Goal: Download file/media

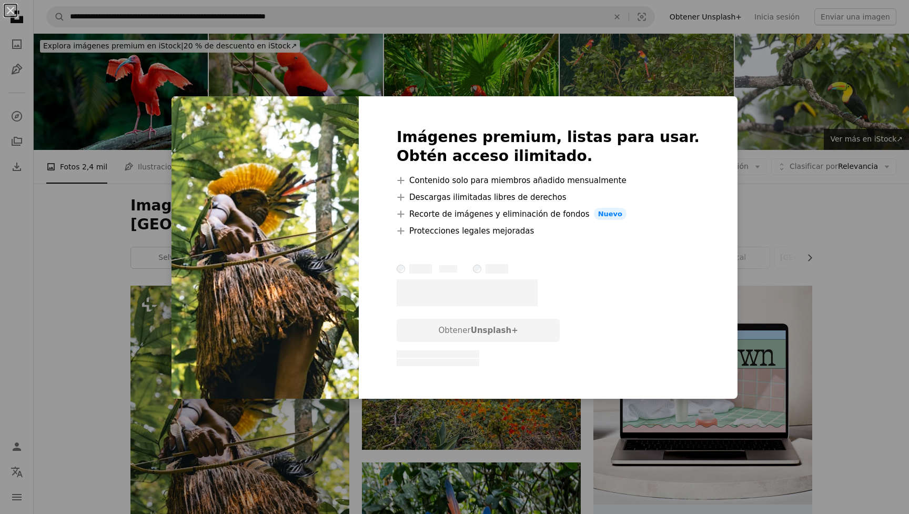
scroll to position [121, 0]
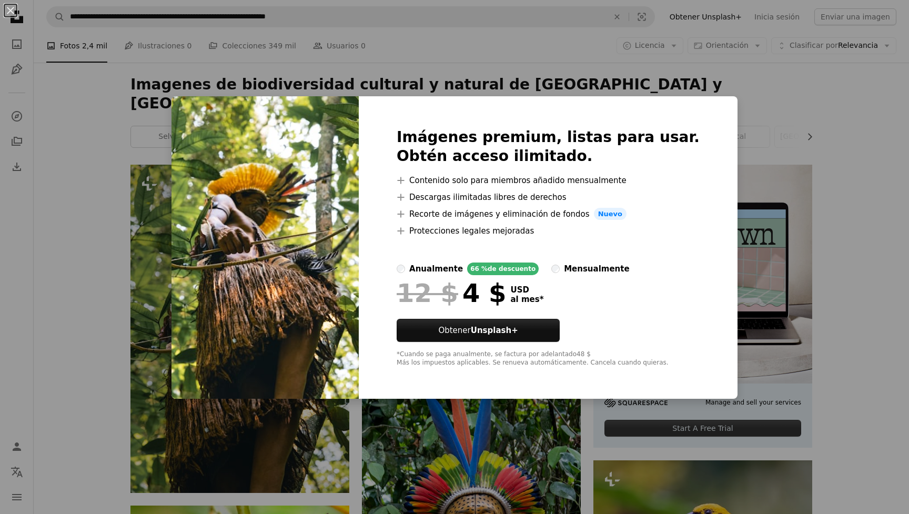
click at [723, 285] on div "An X shape Imágenes premium, listas para usar. Obtén acceso ilimitado. A plus s…" at bounding box center [454, 257] width 909 height 514
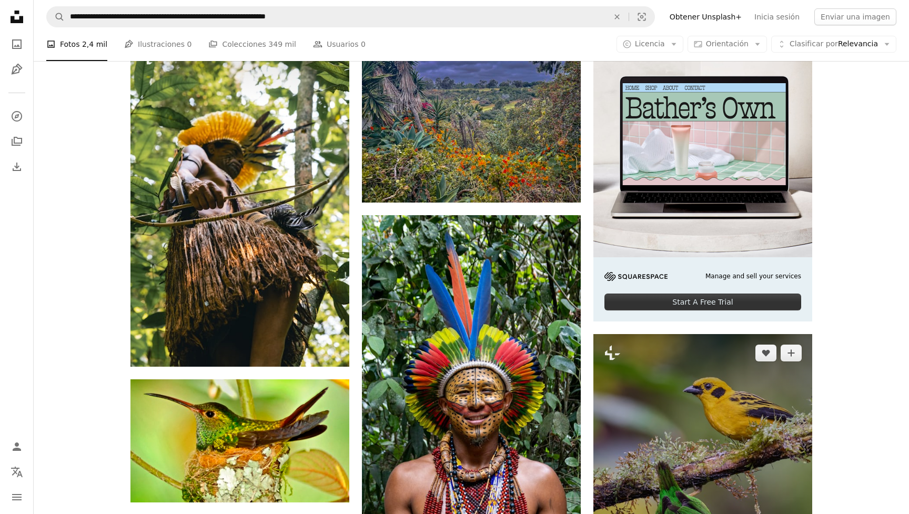
scroll to position [252, 0]
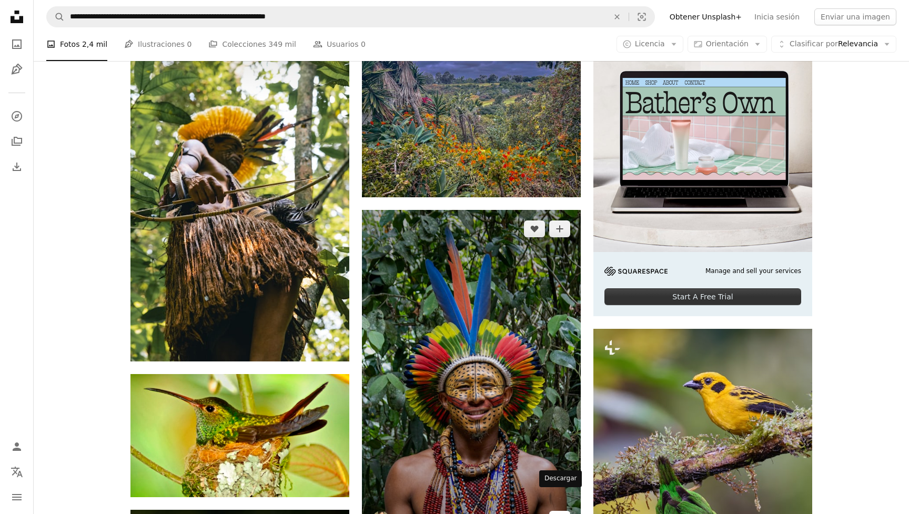
click at [561, 512] on icon "Arrow pointing down" at bounding box center [559, 518] width 8 height 13
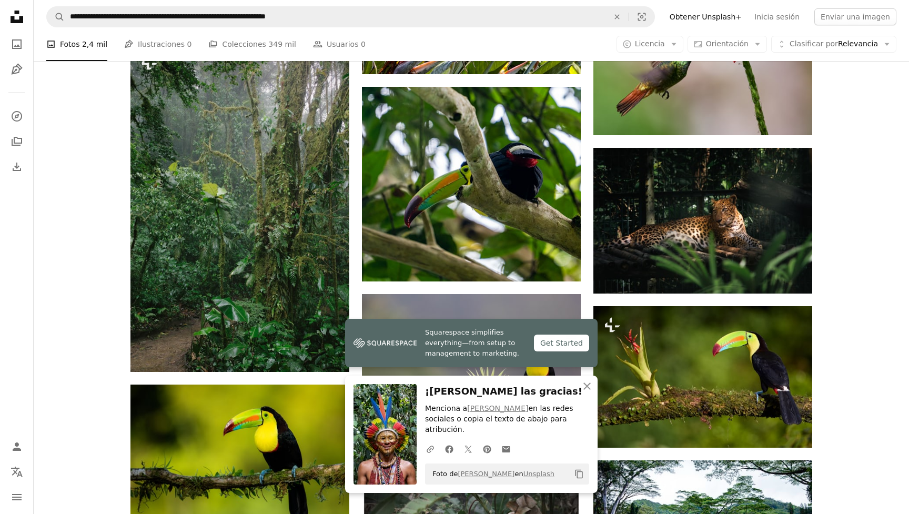
scroll to position [897, 0]
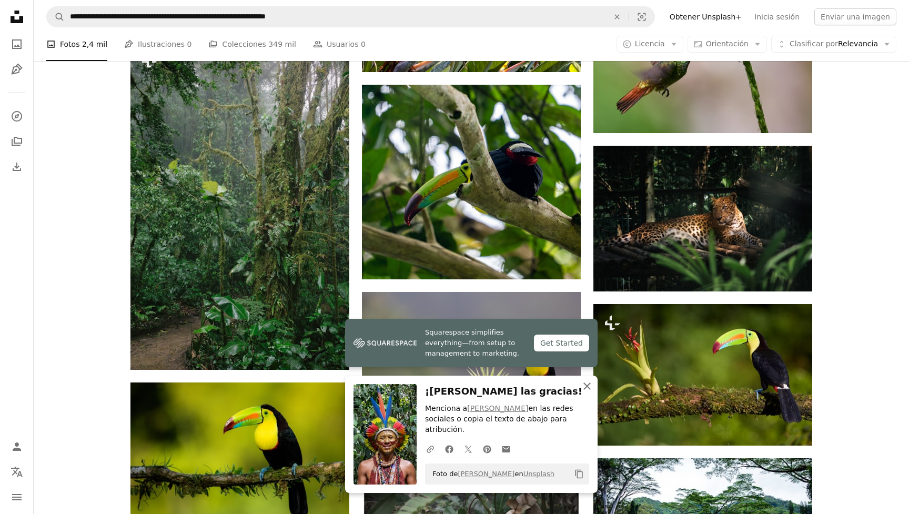
click at [590, 392] on icon "An X shape" at bounding box center [587, 386] width 13 height 13
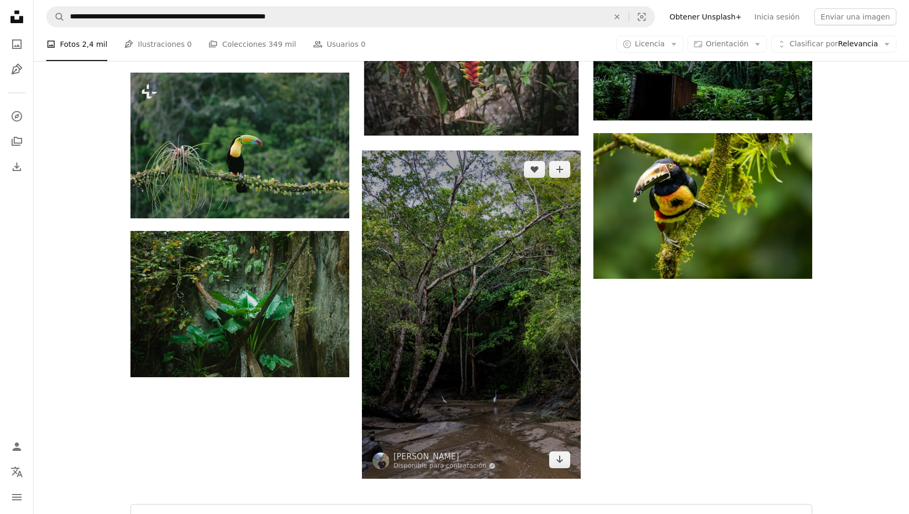
scroll to position [1381, 0]
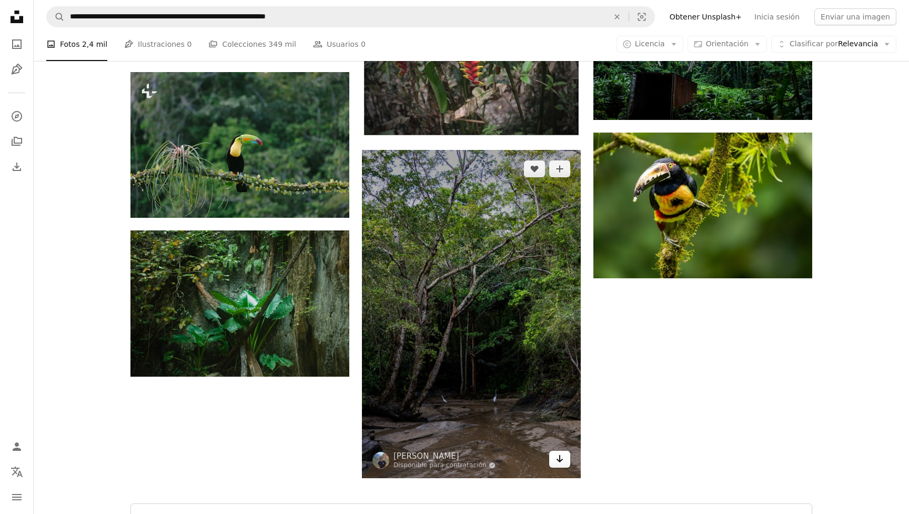
click at [563, 452] on icon "Arrow pointing down" at bounding box center [559, 458] width 8 height 13
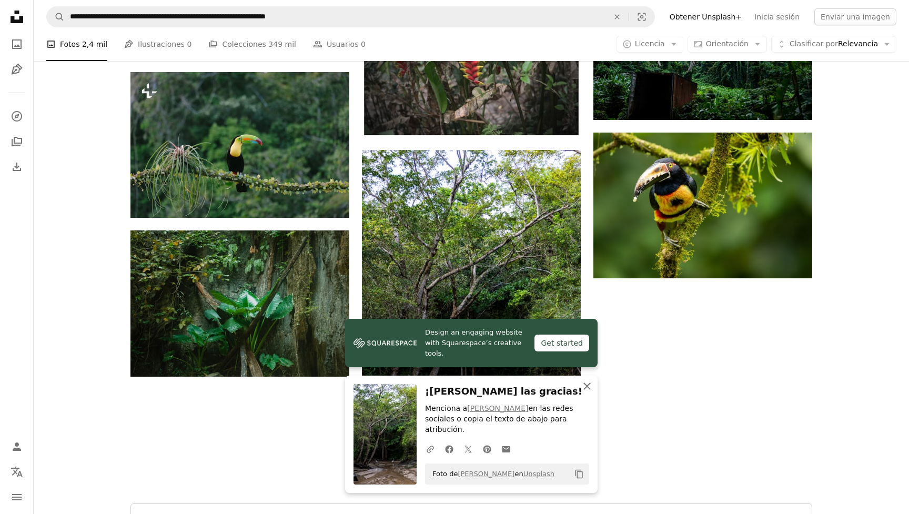
click at [588, 392] on icon "An X shape" at bounding box center [587, 386] width 13 height 13
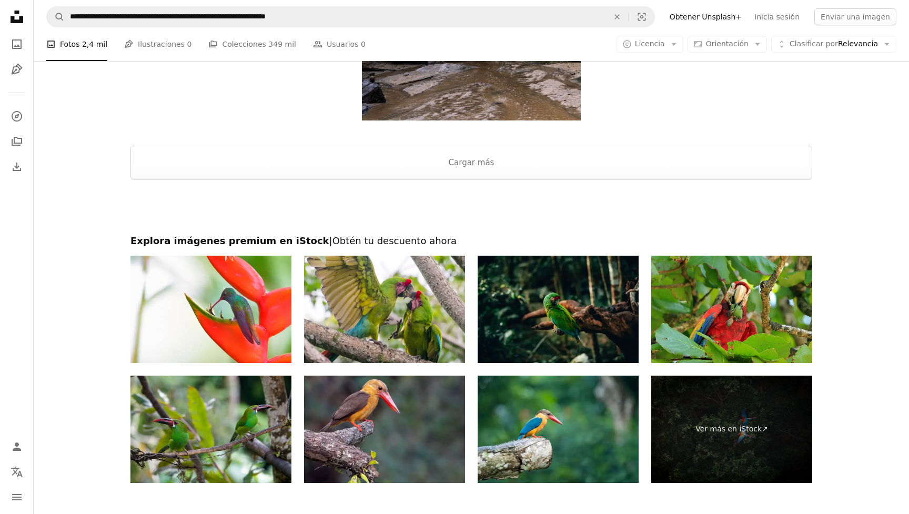
scroll to position [1731, 0]
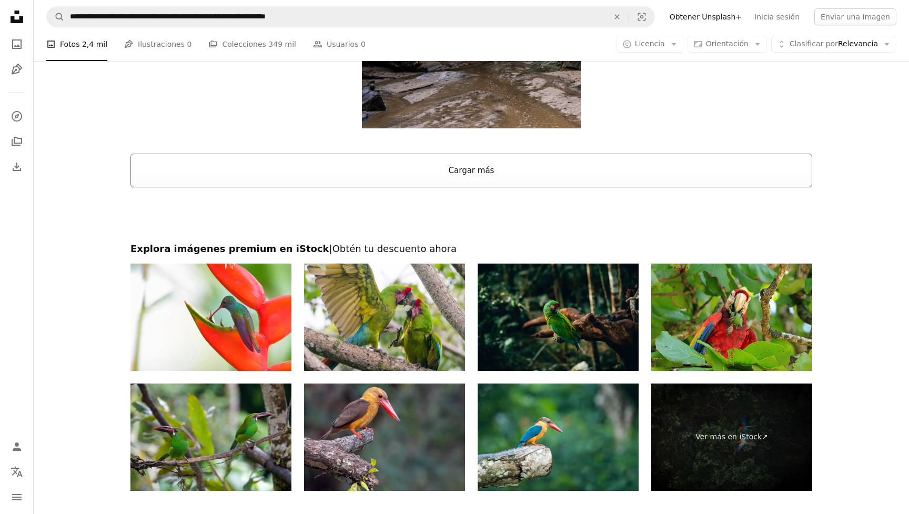
click at [468, 154] on button "Cargar más" at bounding box center [471, 171] width 682 height 34
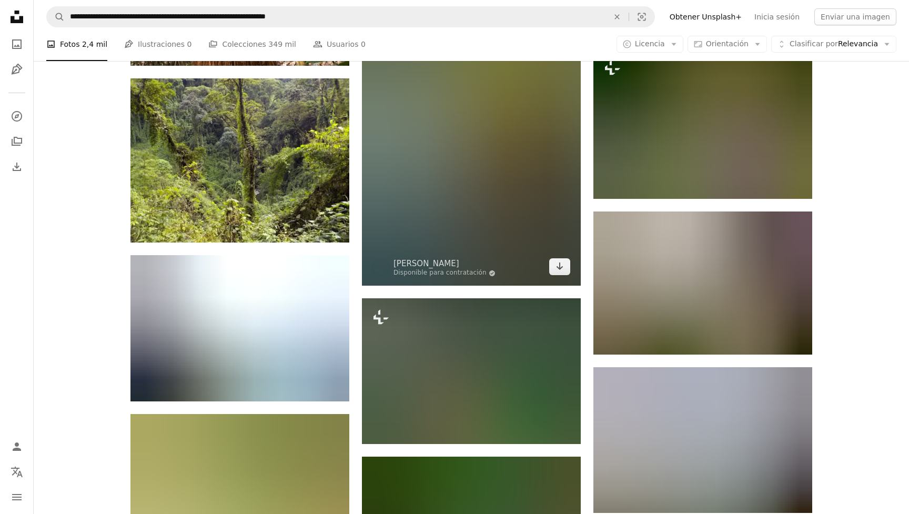
scroll to position [3122, 0]
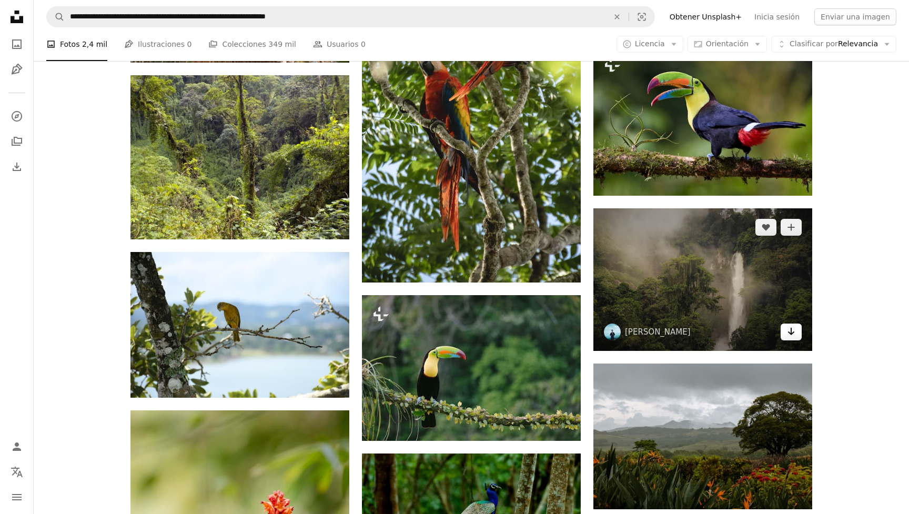
click at [790, 328] on icon "Descargar" at bounding box center [791, 331] width 7 height 7
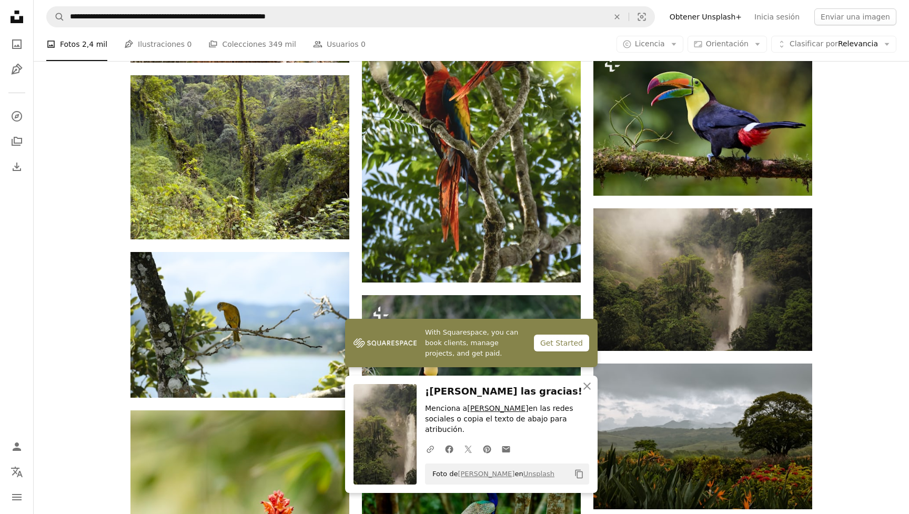
click at [498, 412] on link "[PERSON_NAME]" at bounding box center [497, 408] width 61 height 8
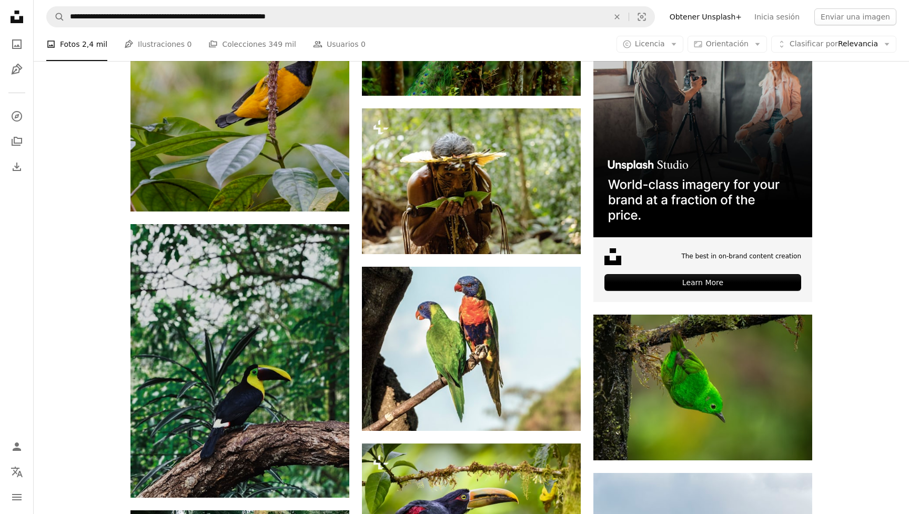
scroll to position [3185, 0]
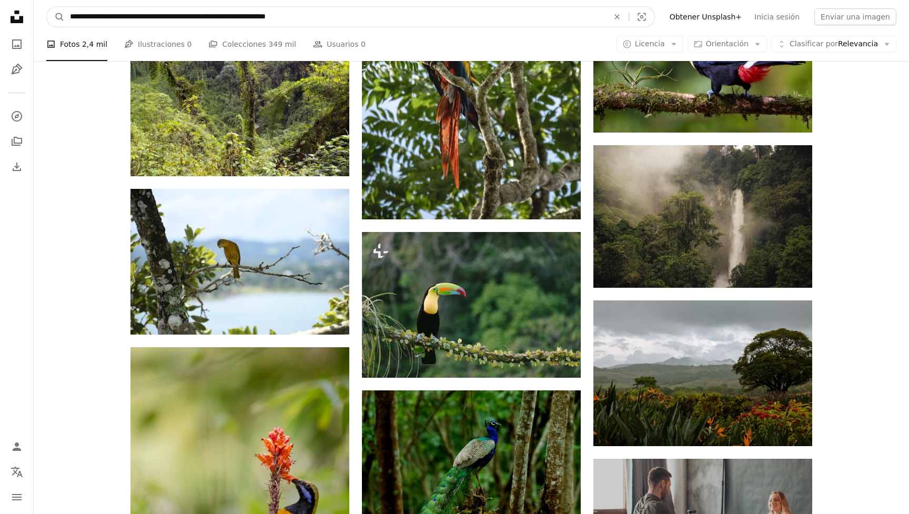
drag, startPoint x: 191, startPoint y: 14, endPoint x: 220, endPoint y: 15, distance: 28.9
click at [220, 15] on input "**********" at bounding box center [335, 17] width 541 height 20
type input "**********"
click at [294, 16] on input "**********" at bounding box center [335, 17] width 541 height 20
click at [56, 17] on button "A magnifying glass" at bounding box center [56, 17] width 18 height 20
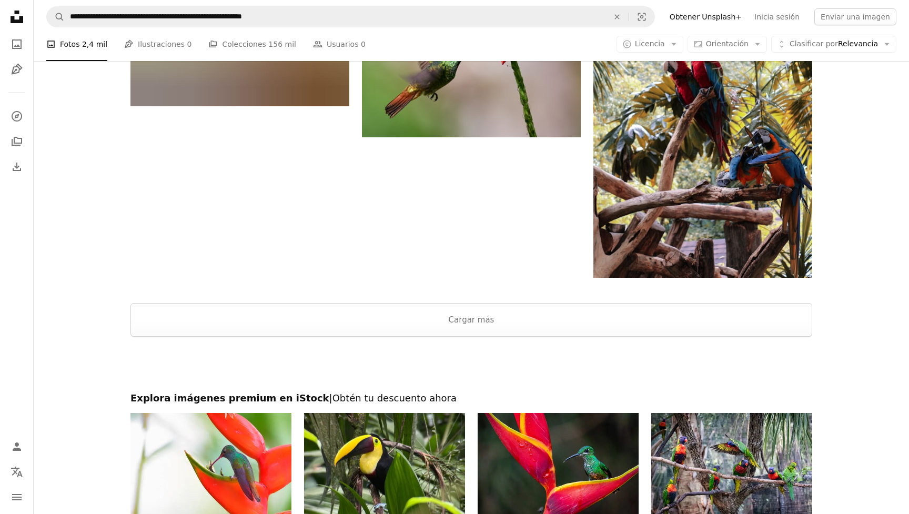
scroll to position [1778, 0]
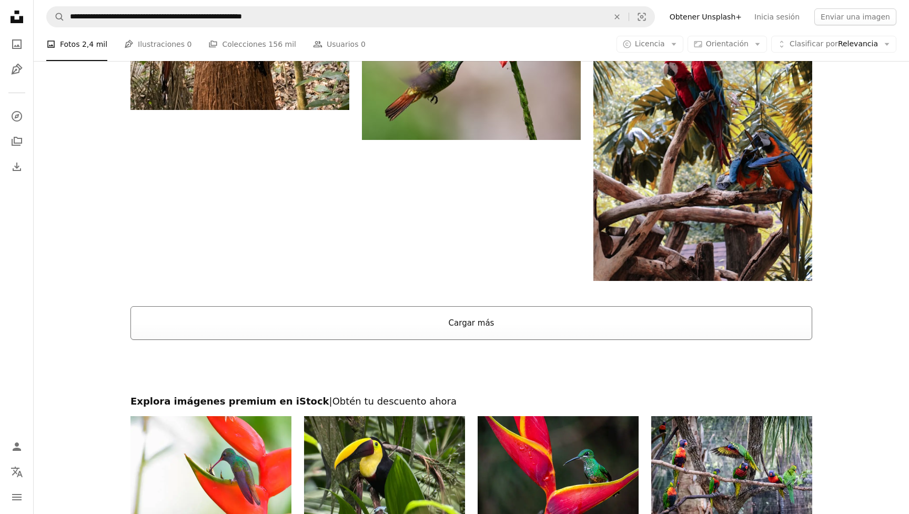
click at [475, 306] on button "Cargar más" at bounding box center [471, 323] width 682 height 34
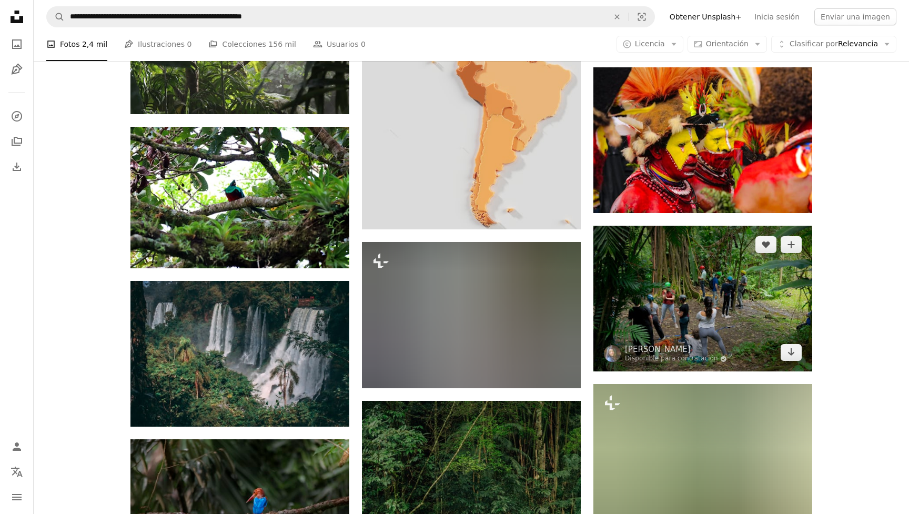
scroll to position [8755, 0]
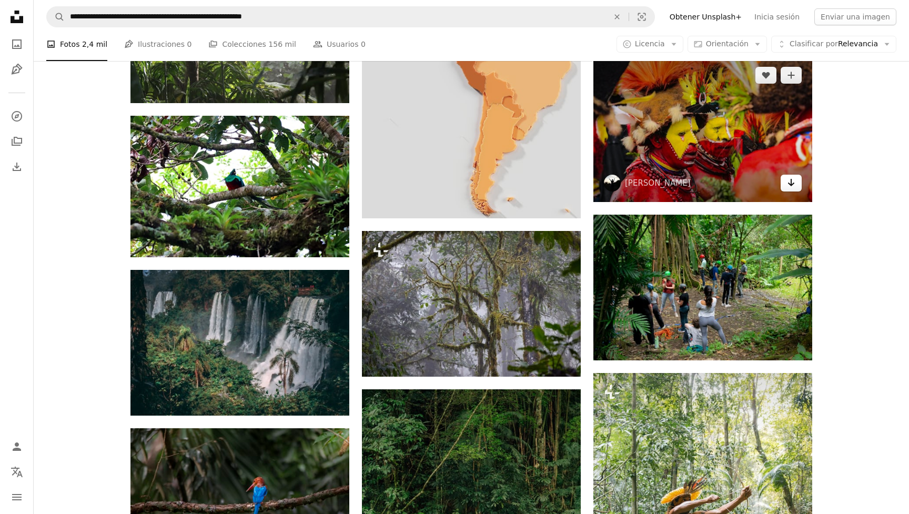
click at [788, 176] on icon "Arrow pointing down" at bounding box center [791, 182] width 8 height 13
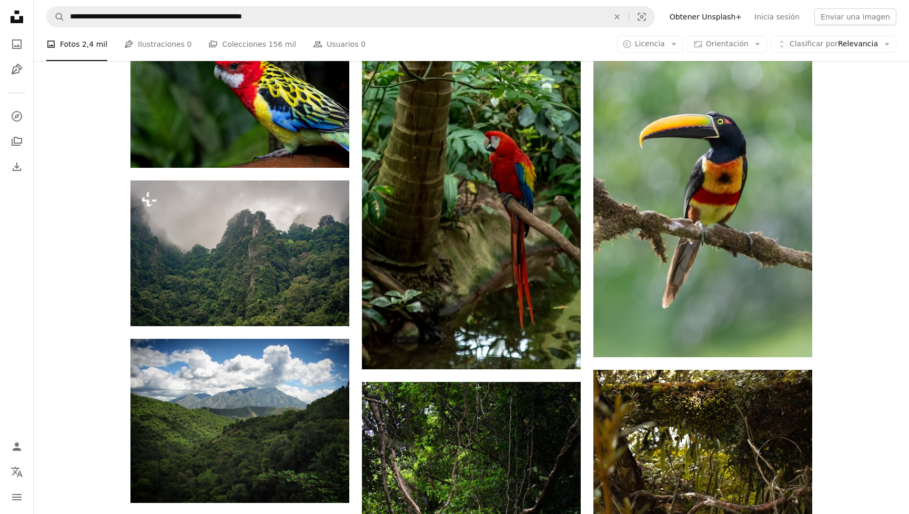
scroll to position [11614, 0]
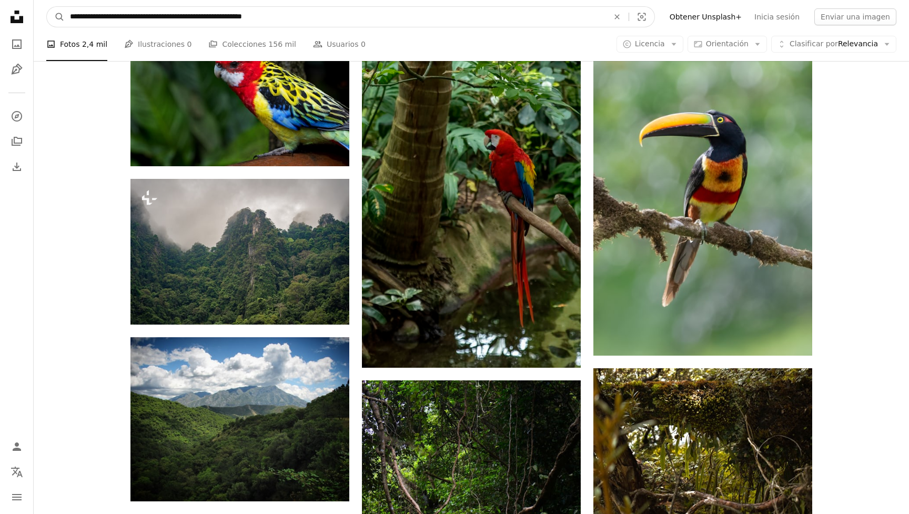
drag, startPoint x: 161, startPoint y: 16, endPoint x: 115, endPoint y: 16, distance: 46.8
click at [115, 16] on input "**********" at bounding box center [335, 17] width 541 height 20
type input "**********"
click at [299, 12] on input "**********" at bounding box center [335, 17] width 541 height 20
click at [56, 17] on button "A magnifying glass" at bounding box center [56, 17] width 18 height 20
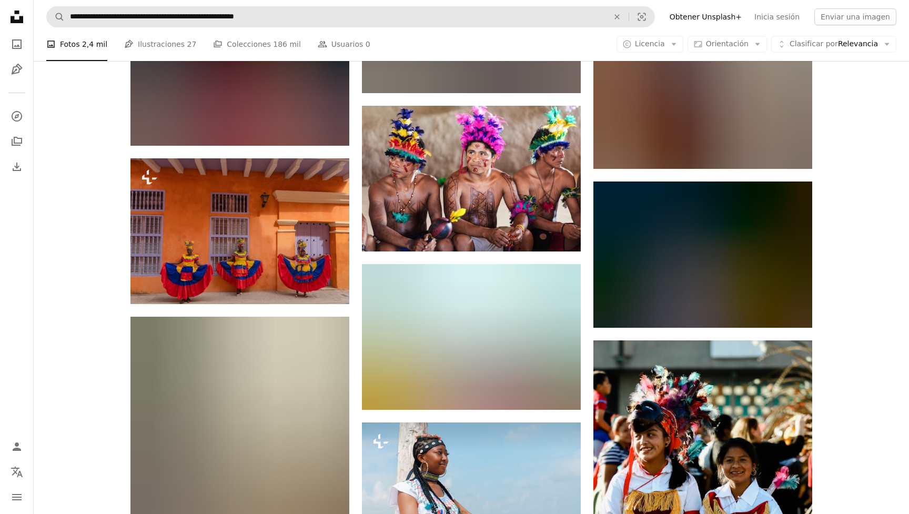
scroll to position [4281, 0]
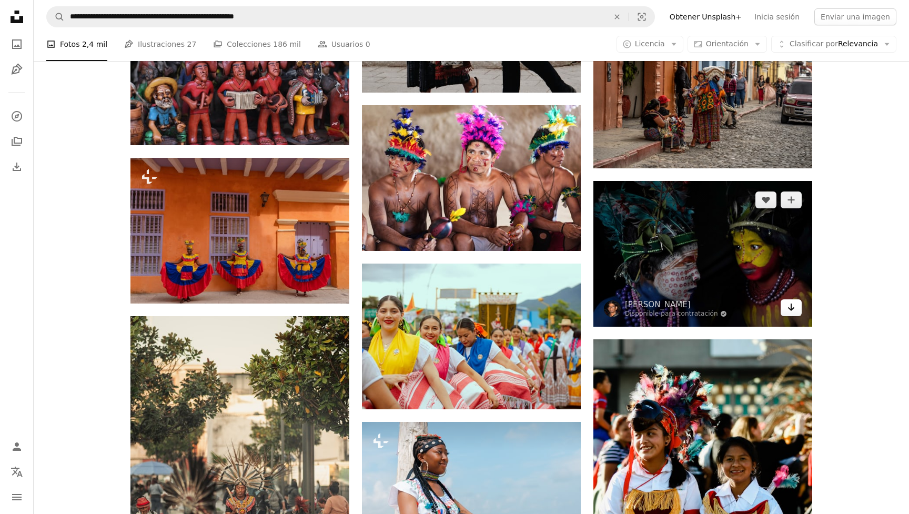
click at [794, 303] on icon "Descargar" at bounding box center [791, 306] width 7 height 7
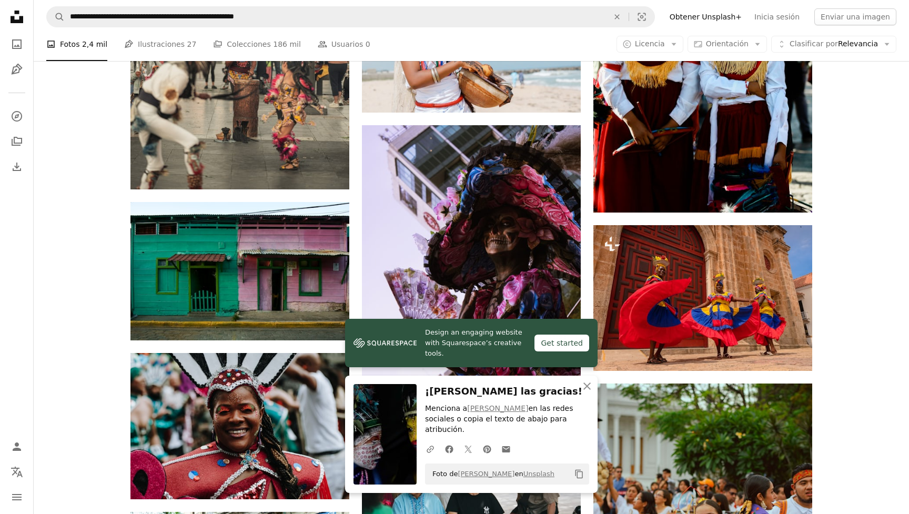
scroll to position [4737, 0]
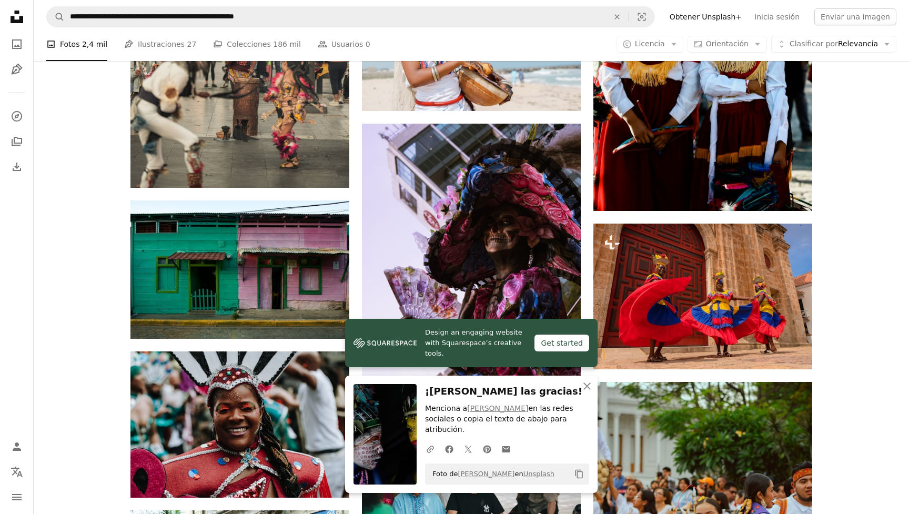
click at [586, 392] on icon "An X shape" at bounding box center [587, 386] width 13 height 13
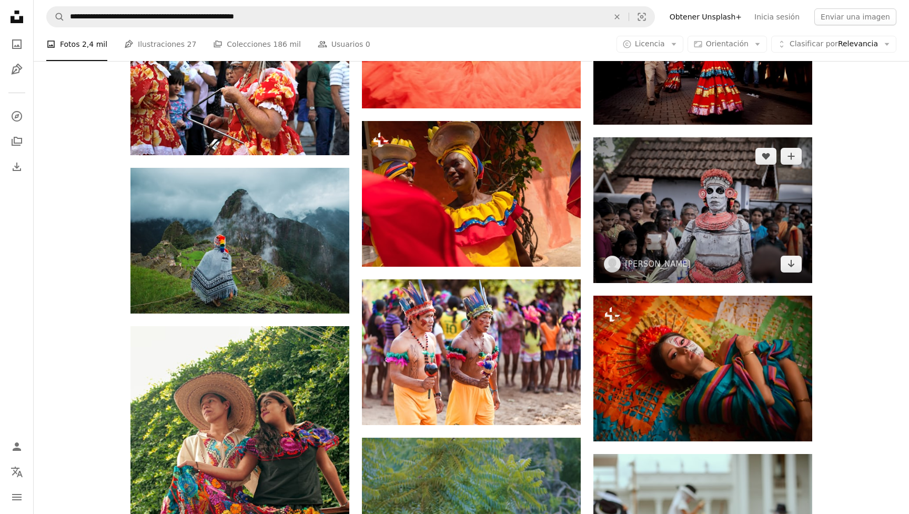
scroll to position [13260, 0]
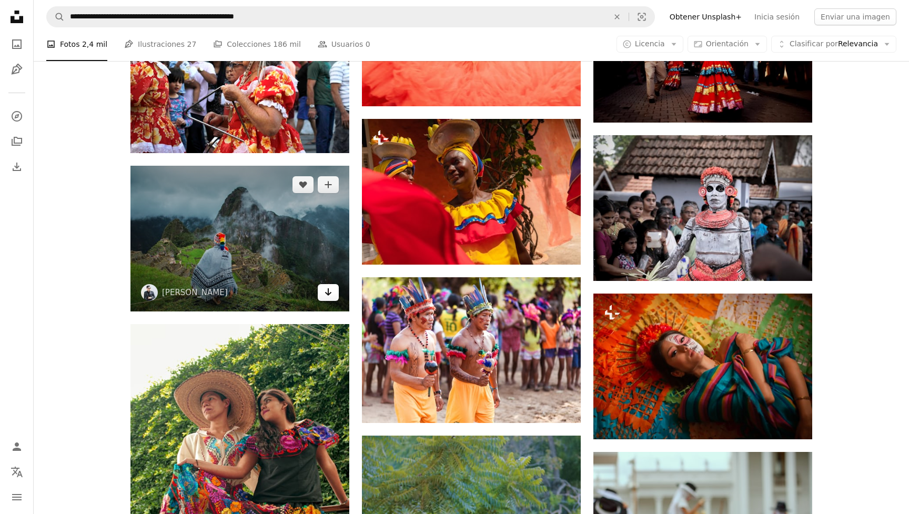
click at [328, 291] on icon "Arrow pointing down" at bounding box center [328, 292] width 8 height 13
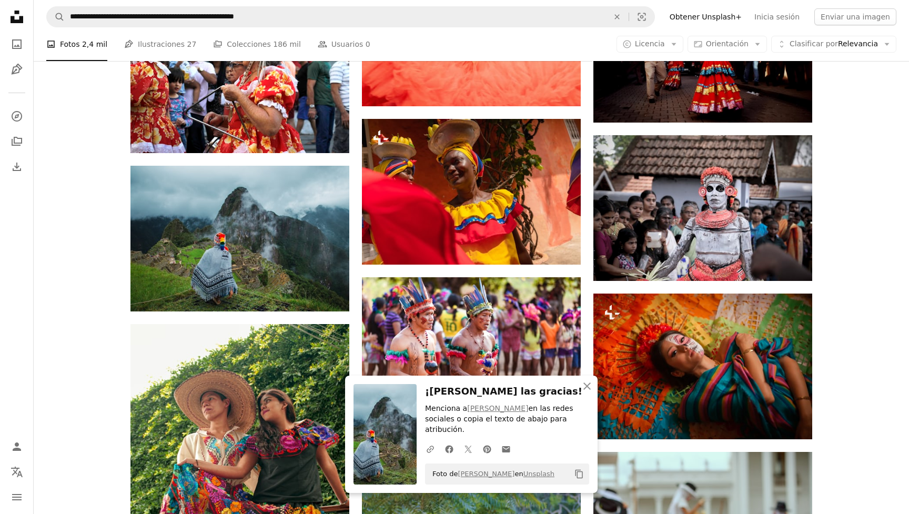
click at [579, 473] on icon "Copy content" at bounding box center [578, 473] width 9 height 9
drag, startPoint x: 543, startPoint y: 471, endPoint x: 423, endPoint y: 475, distance: 120.0
click at [423, 475] on div "An X shape Cerrar ¡[PERSON_NAME] las gracias! Menciona a [PERSON_NAME] en las r…" at bounding box center [471, 434] width 252 height 117
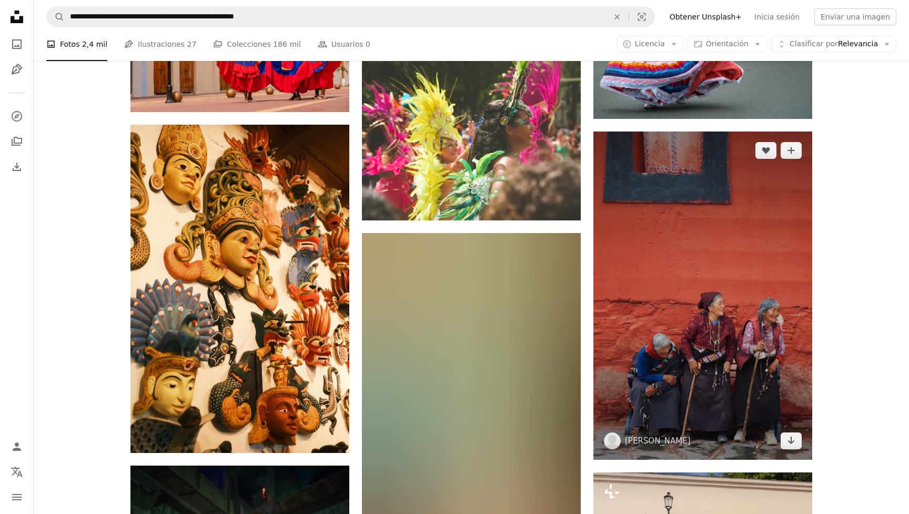
scroll to position [20917, 0]
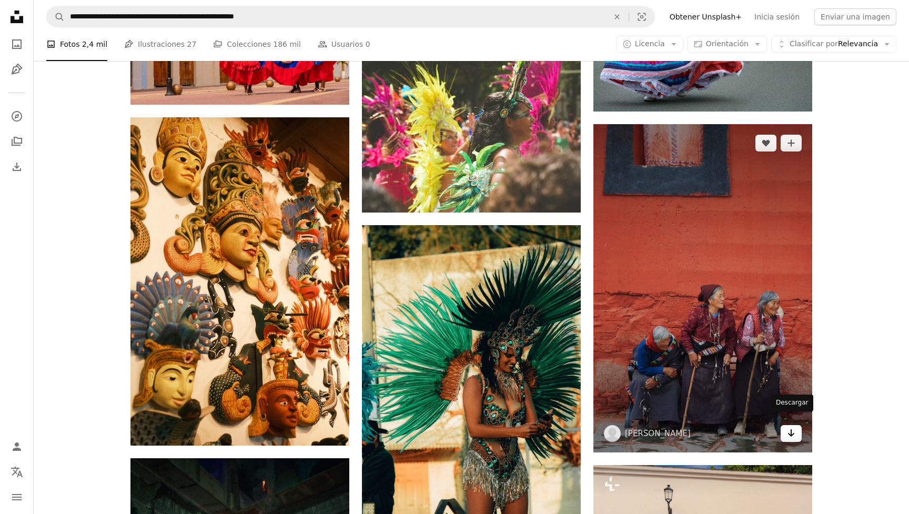
click at [791, 429] on icon "Descargar" at bounding box center [791, 432] width 7 height 7
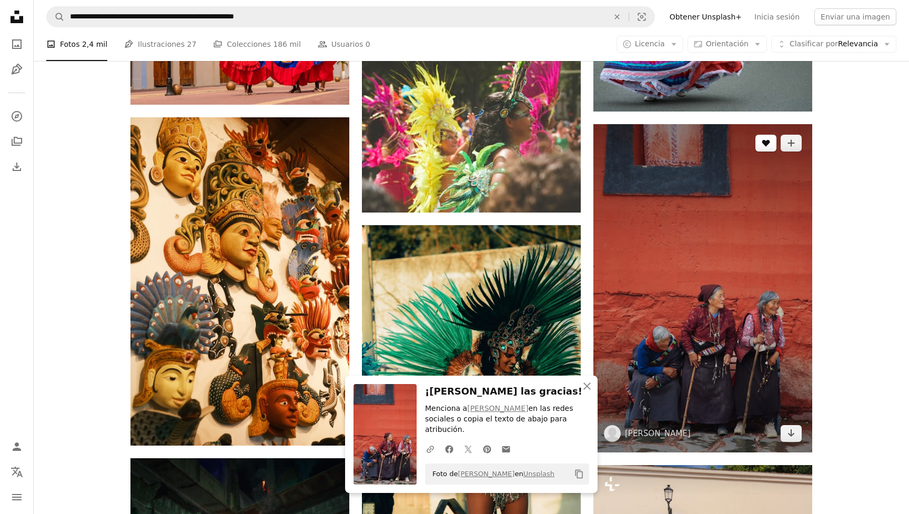
click at [768, 139] on icon "A heart" at bounding box center [766, 143] width 8 height 8
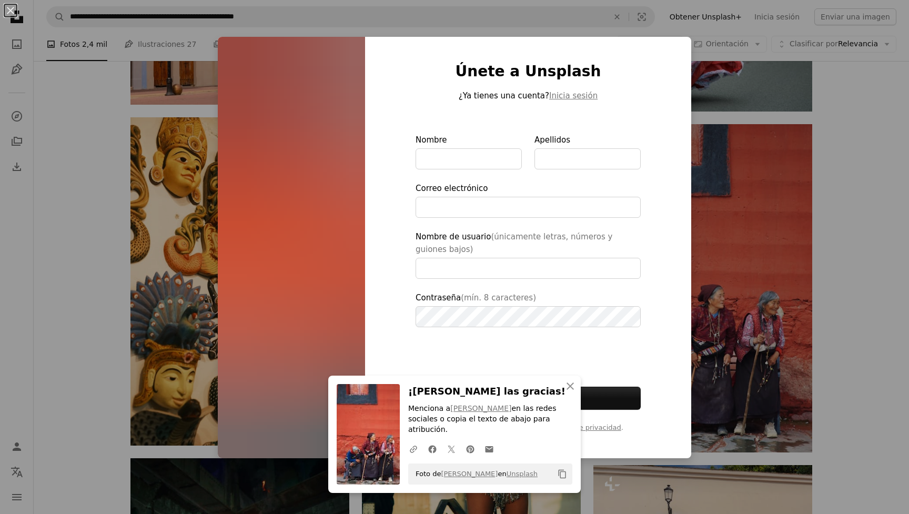
type input "**********"
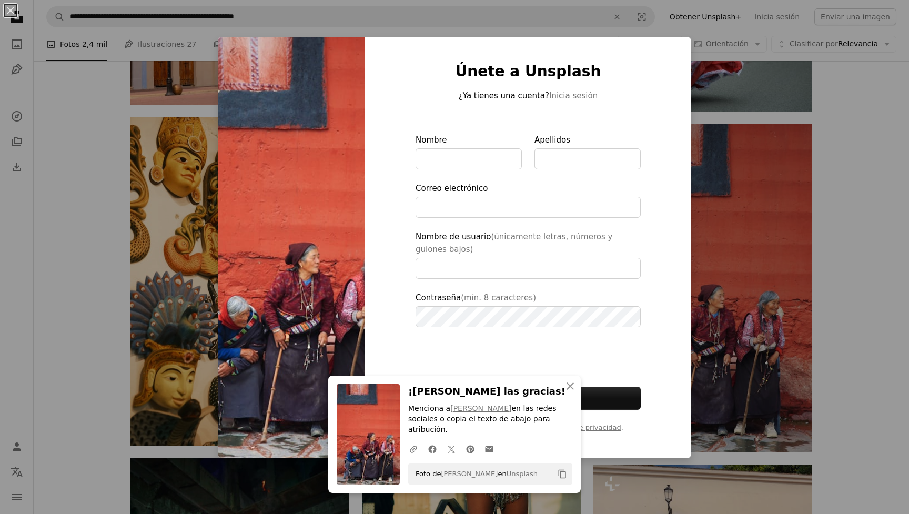
click at [744, 116] on div "An X shape Únete a Unsplash ¿Ya tienes una cuenta? Inicia sesión Nombre Apellid…" at bounding box center [454, 257] width 909 height 514
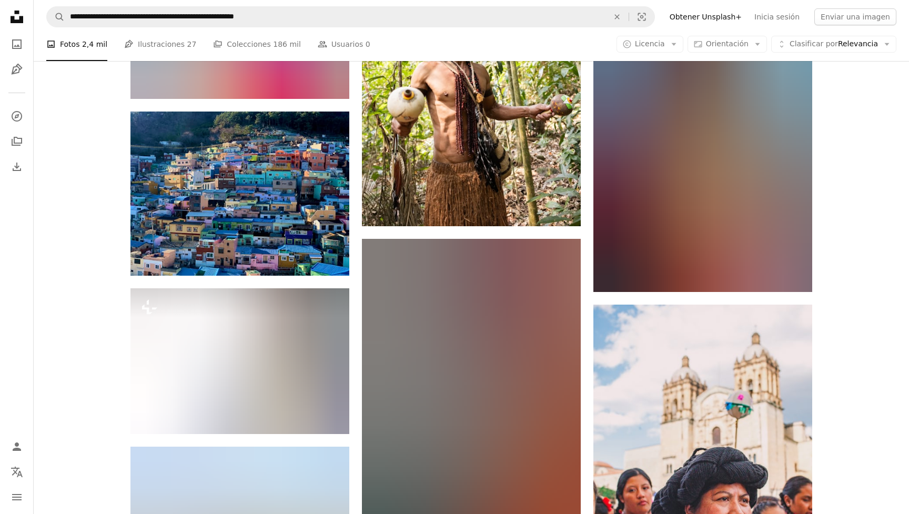
scroll to position [23688, 0]
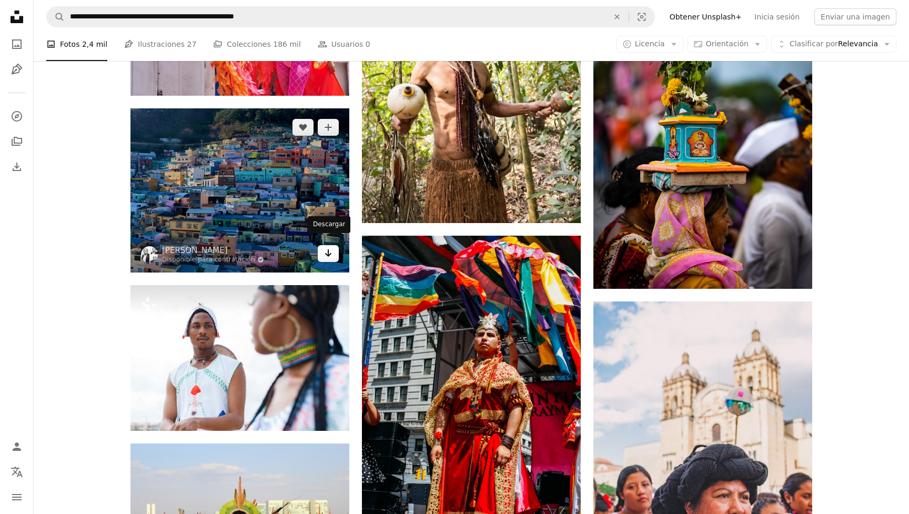
click at [328, 249] on icon "Arrow pointing down" at bounding box center [328, 253] width 8 height 13
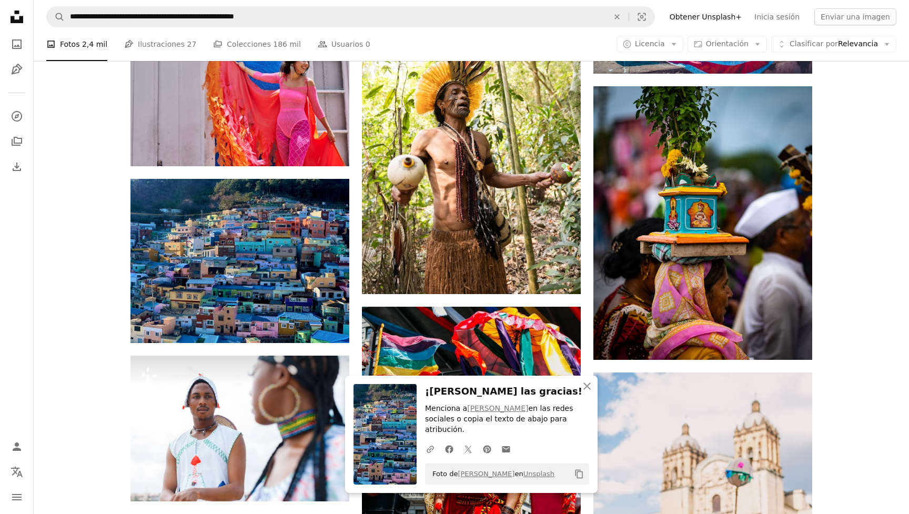
scroll to position [23430, 0]
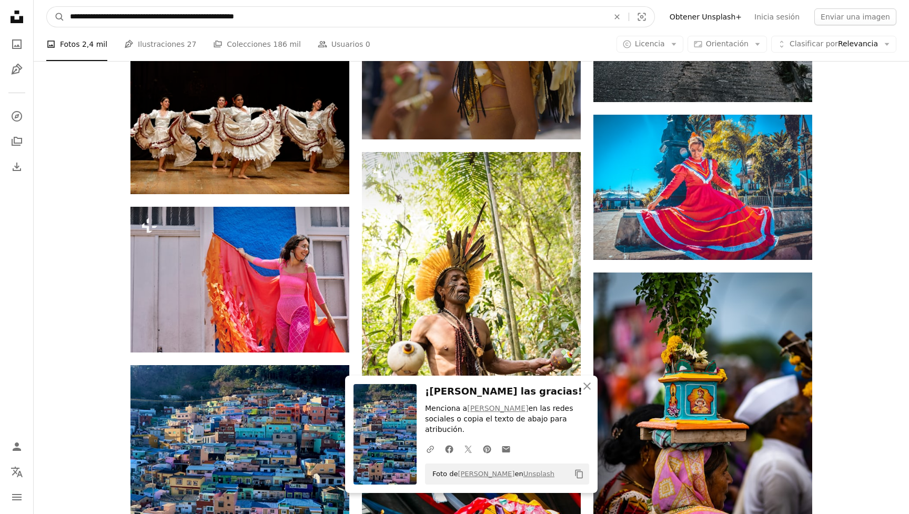
drag, startPoint x: 177, startPoint y: 17, endPoint x: 116, endPoint y: 21, distance: 61.6
click at [116, 21] on input "**********" at bounding box center [335, 17] width 541 height 20
click at [161, 22] on input "**********" at bounding box center [335, 17] width 541 height 20
drag, startPoint x: 179, startPoint y: 16, endPoint x: 114, endPoint y: 17, distance: 65.2
click at [114, 17] on input "**********" at bounding box center [335, 17] width 541 height 20
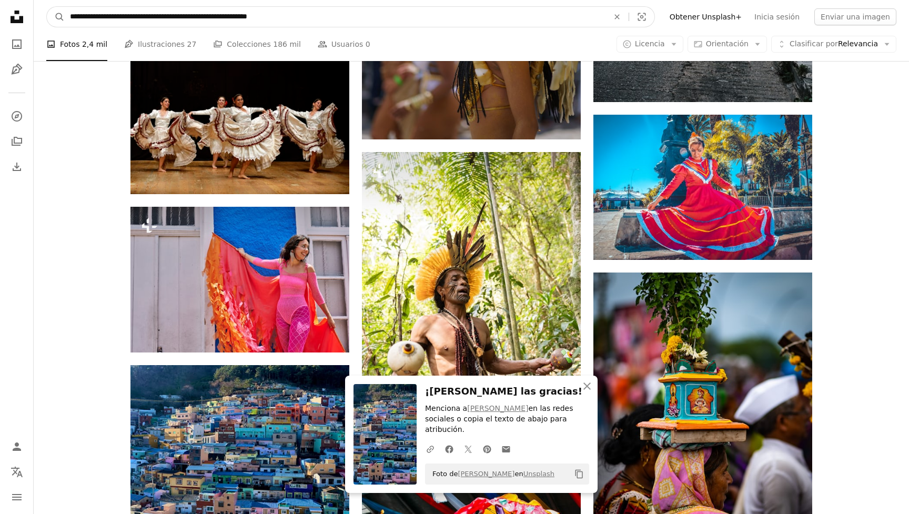
click at [114, 16] on input "**********" at bounding box center [335, 17] width 541 height 20
type input "**********"
click at [321, 16] on input "**********" at bounding box center [335, 17] width 541 height 20
click at [56, 17] on button "A magnifying glass" at bounding box center [56, 17] width 18 height 20
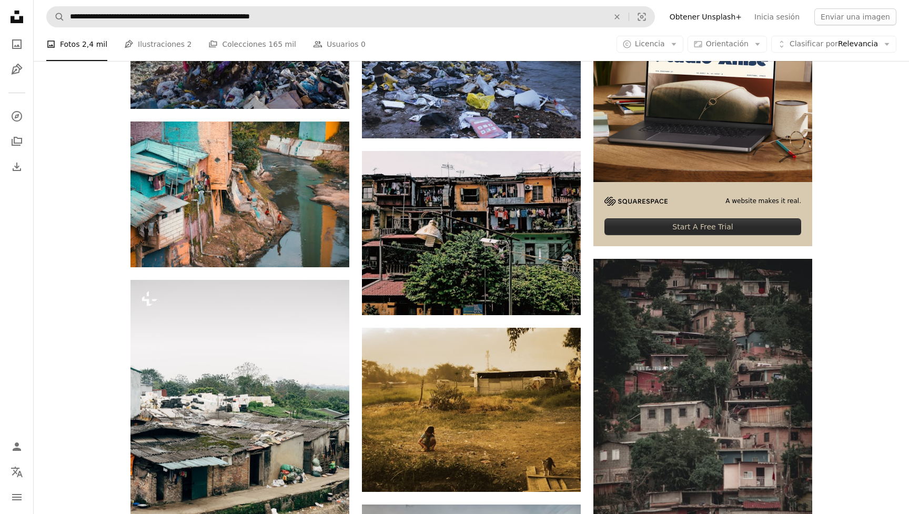
scroll to position [323, 0]
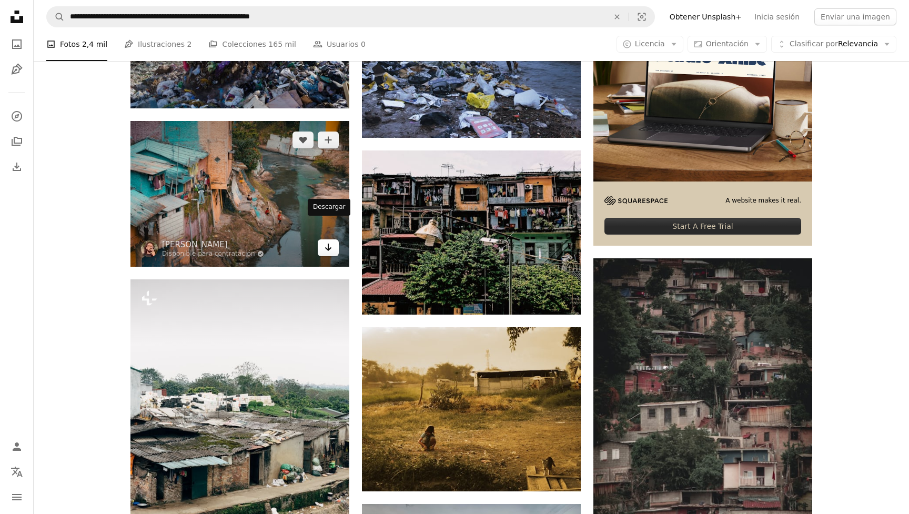
click at [331, 243] on icon "Descargar" at bounding box center [328, 246] width 7 height 7
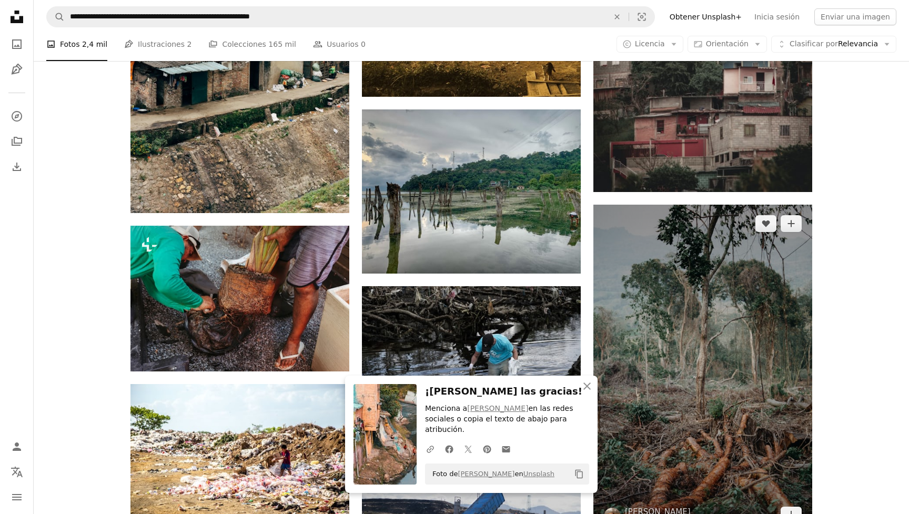
scroll to position [717, 0]
click at [716, 361] on img at bounding box center [702, 369] width 219 height 329
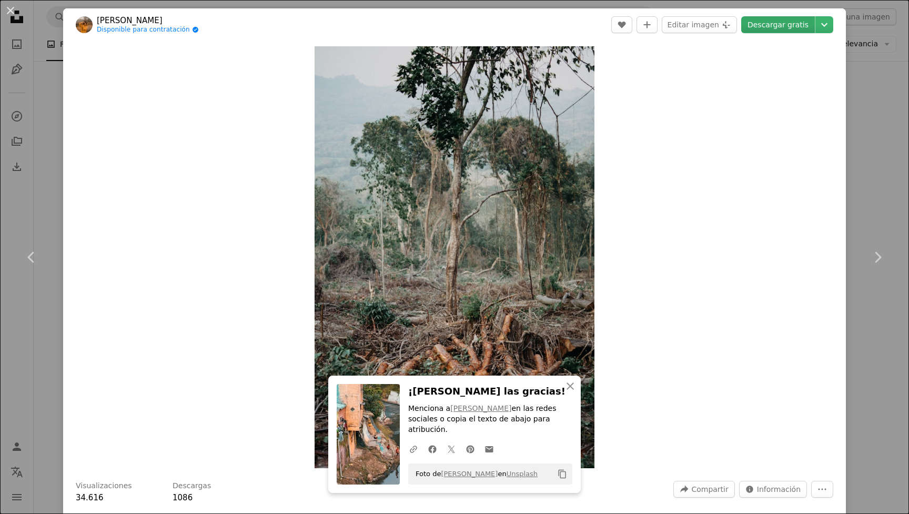
click at [777, 26] on link "Descargar gratis" at bounding box center [778, 24] width 74 height 17
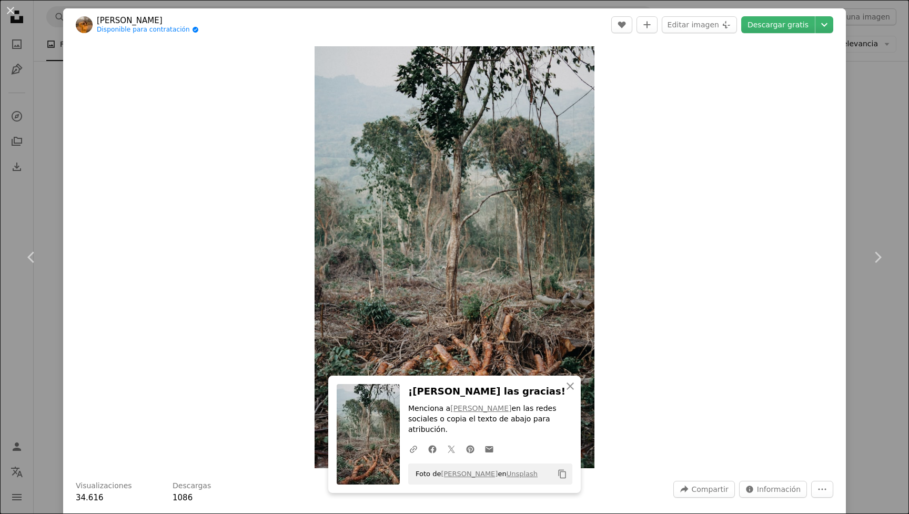
click at [790, 292] on div "Zoom in" at bounding box center [454, 257] width 783 height 432
click at [66, 13] on header "[PERSON_NAME] Disponible para contratación A checkmark inside of a circle A hea…" at bounding box center [454, 24] width 783 height 33
click at [13, 9] on button "An X shape" at bounding box center [10, 10] width 13 height 13
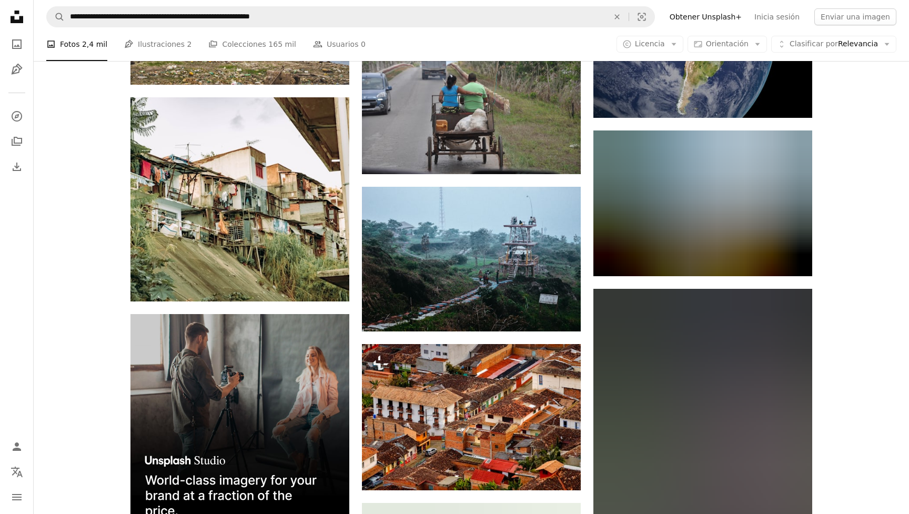
scroll to position [1802, 0]
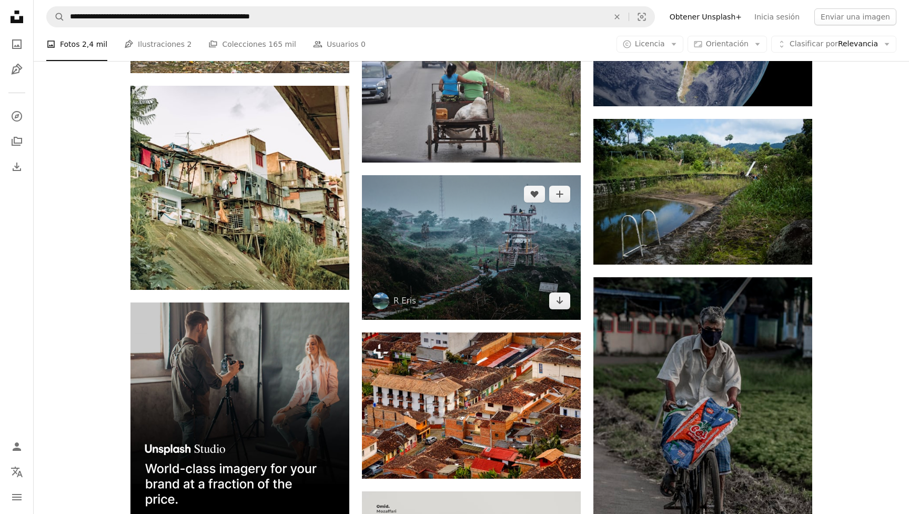
click at [516, 271] on img at bounding box center [471, 247] width 219 height 145
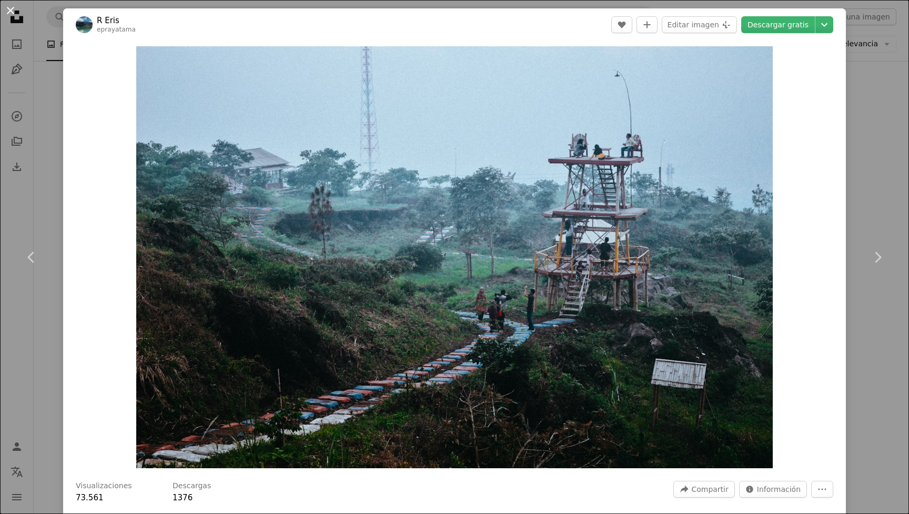
click at [12, 10] on button "An X shape" at bounding box center [10, 10] width 13 height 13
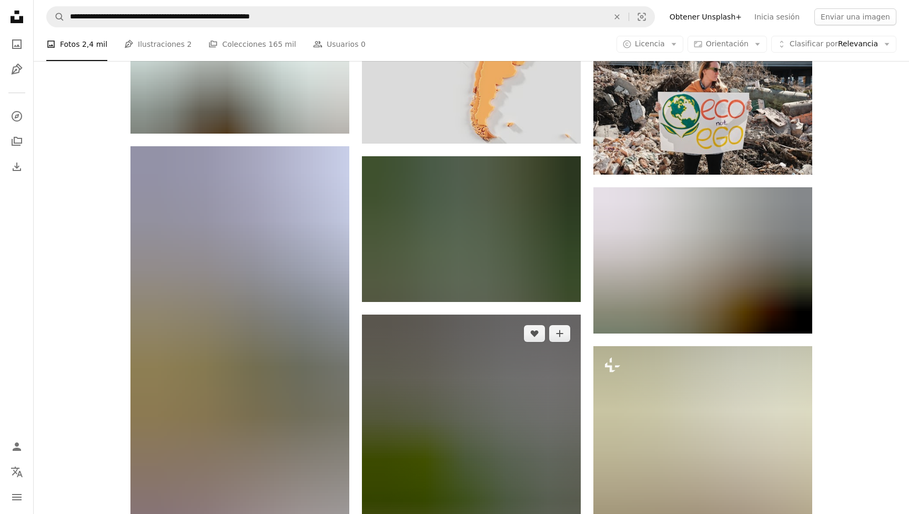
scroll to position [12458, 0]
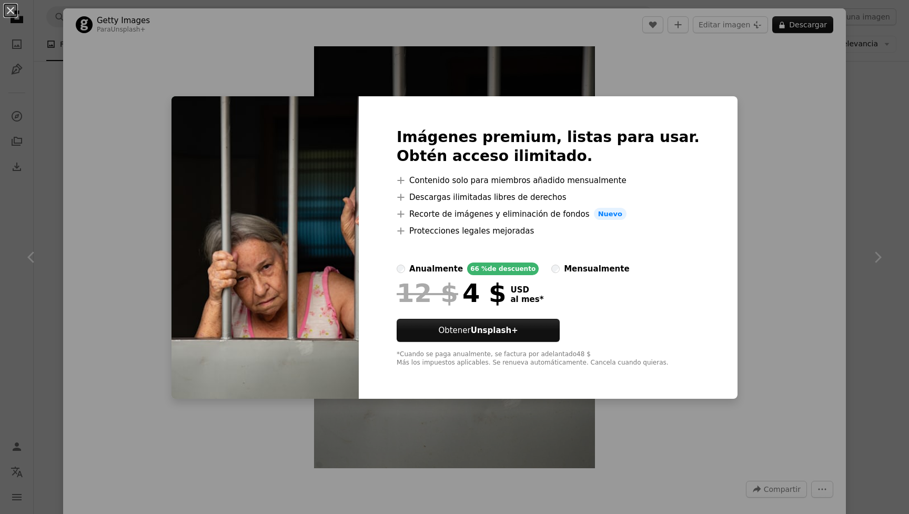
scroll to position [11660, 0]
click at [14, 7] on button "An X shape" at bounding box center [10, 10] width 13 height 13
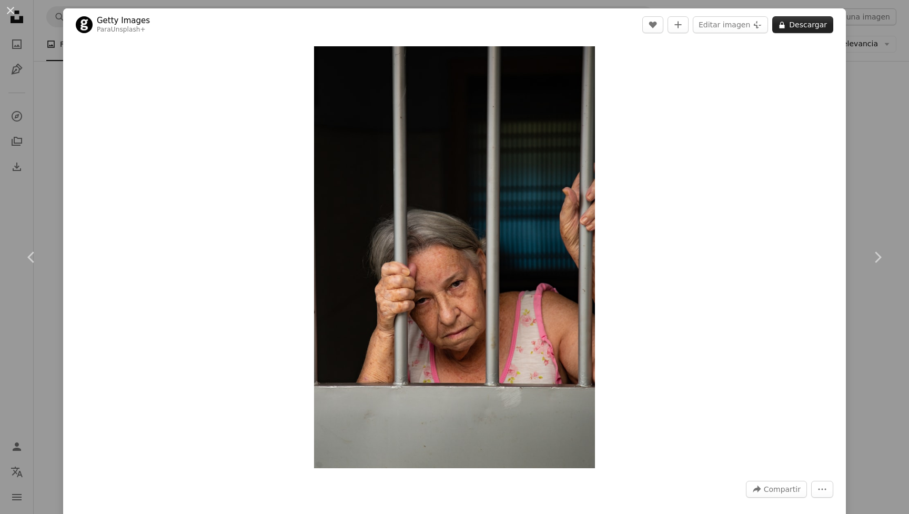
click at [795, 25] on button "A lock Descargar" at bounding box center [802, 24] width 61 height 17
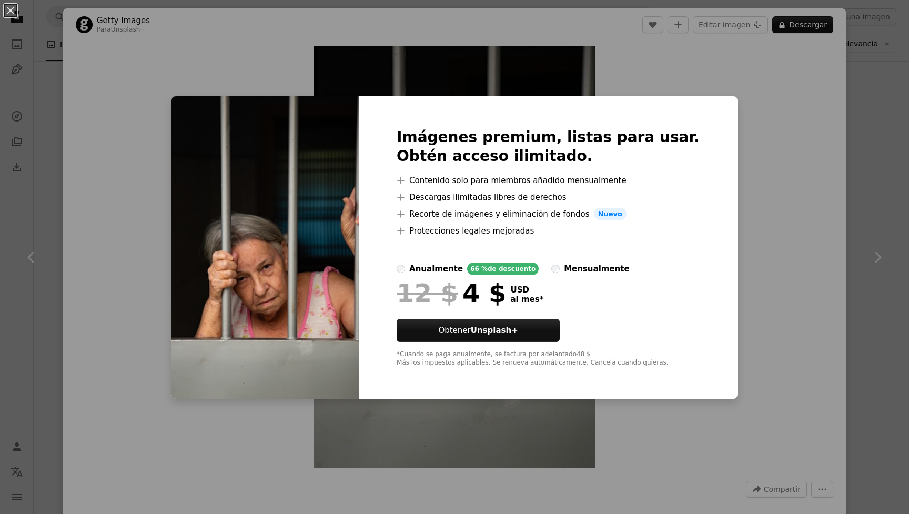
click at [785, 96] on div "An X shape Imágenes premium, listas para usar. Obtén acceso ilimitado. A plus s…" at bounding box center [454, 257] width 909 height 514
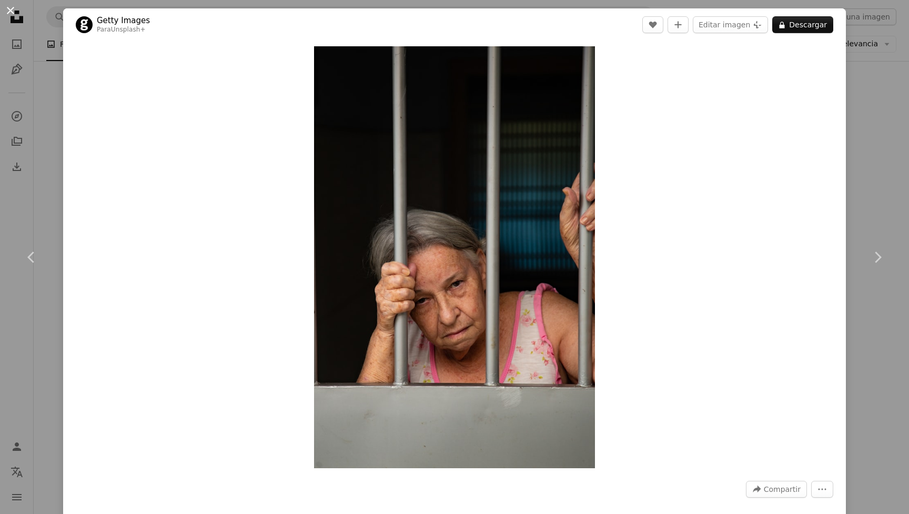
click at [14, 12] on button "An X shape" at bounding box center [10, 10] width 13 height 13
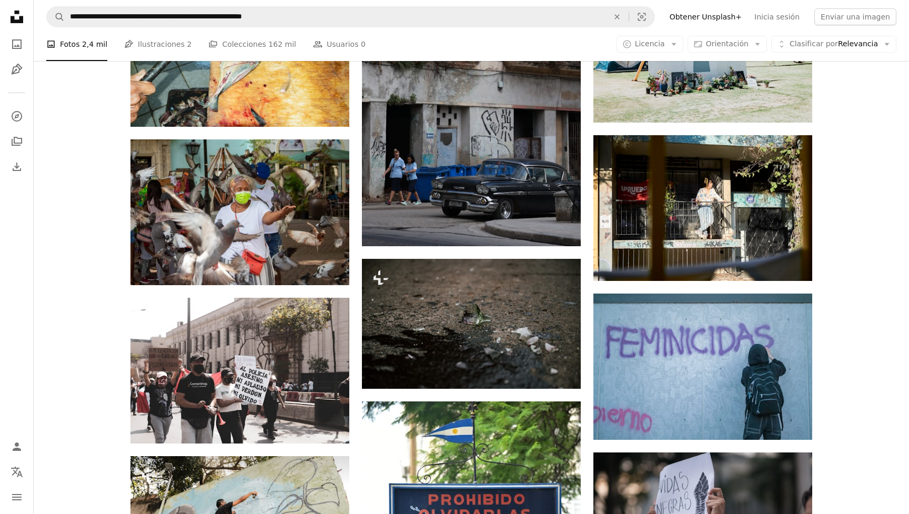
scroll to position [13329, 0]
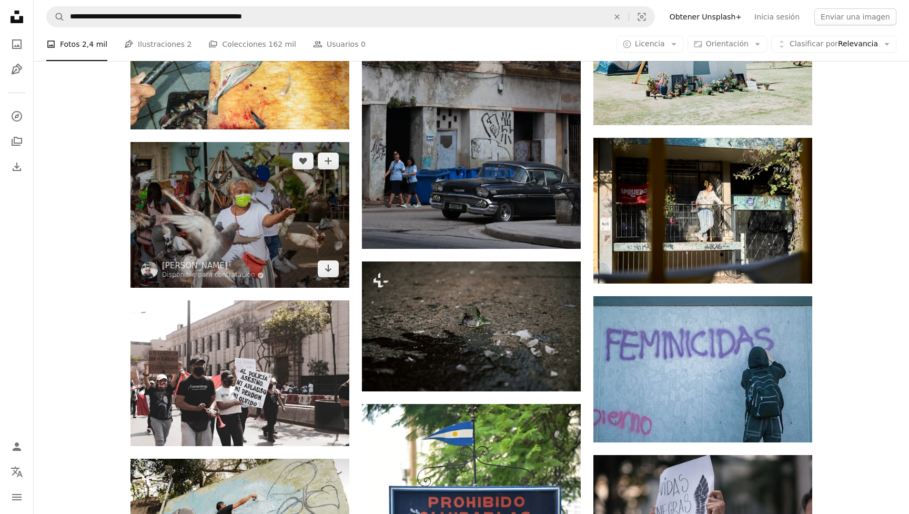
click at [219, 220] on img at bounding box center [239, 215] width 219 height 146
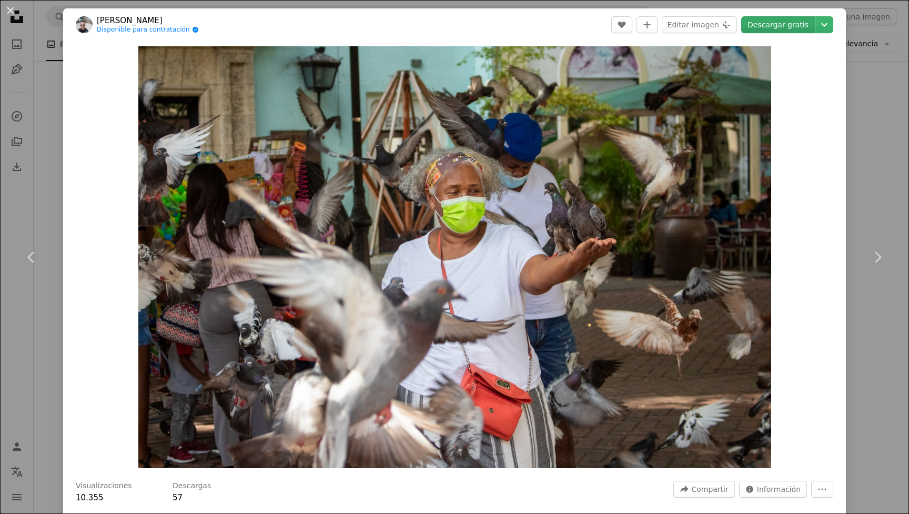
click at [766, 24] on link "Descargar gratis" at bounding box center [778, 24] width 74 height 17
